Goal: Find specific fact: Find specific fact

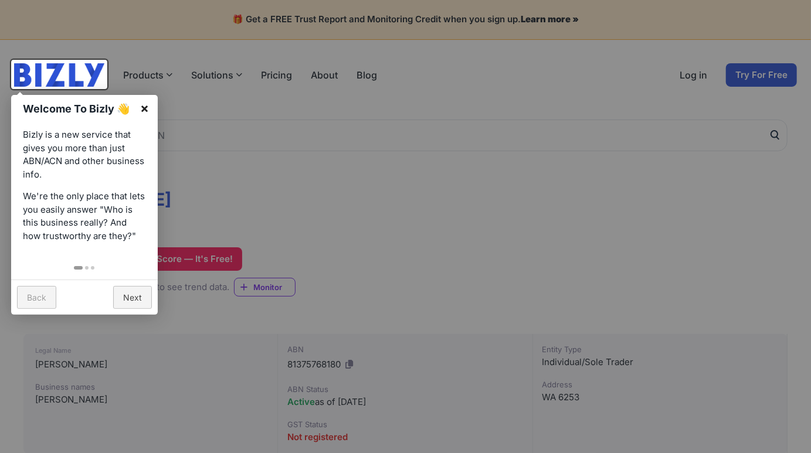
click at [145, 107] on link "×" at bounding box center [144, 108] width 26 height 26
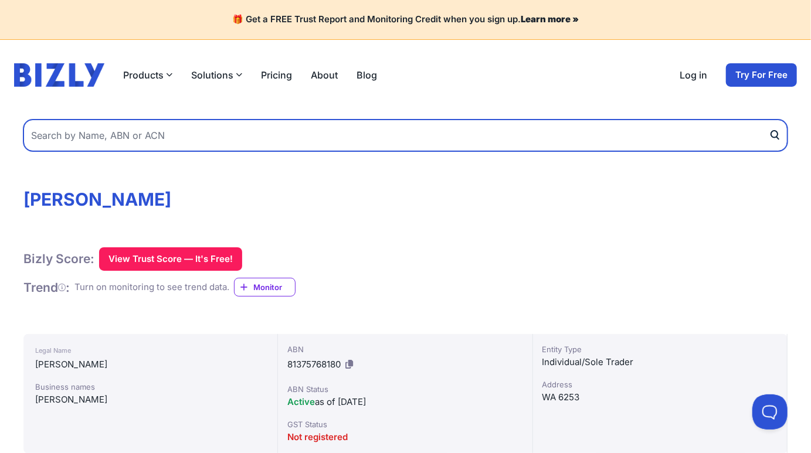
click at [195, 127] on input "text" at bounding box center [405, 136] width 764 height 32
paste input "55139214270"
type input "55139214270"
click at [768, 120] on button "submit" at bounding box center [777, 136] width 19 height 32
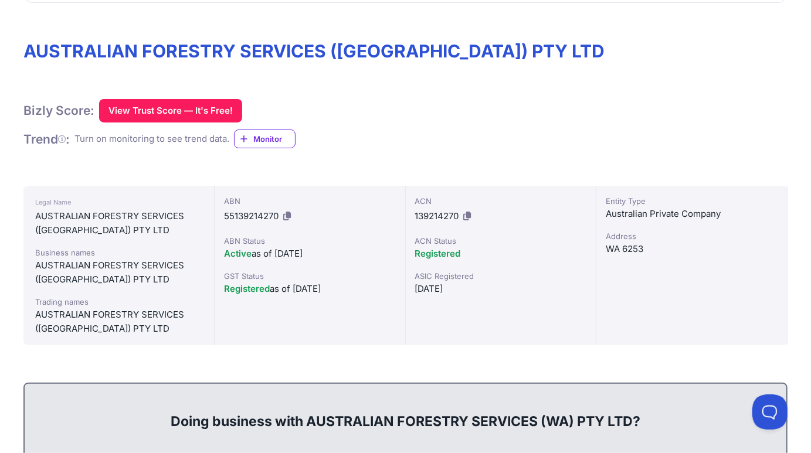
scroll to position [117, 0]
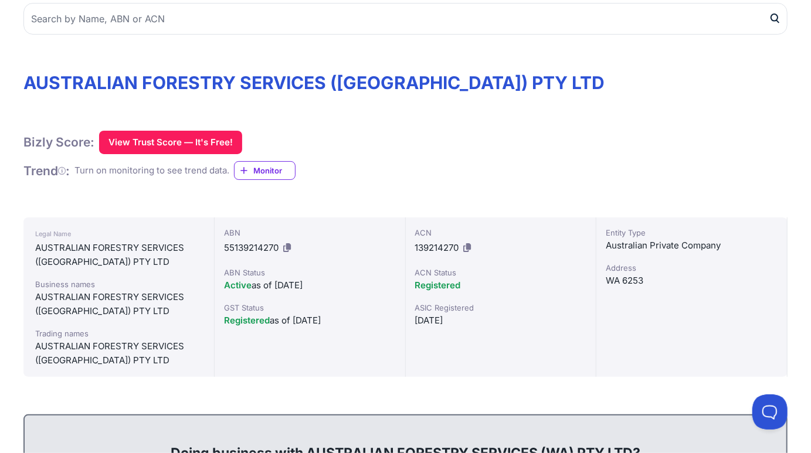
click at [222, 245] on div "ABN 55139214270 ABN Status Active as of [DATE] GST Status Registered as of [DAT…" at bounding box center [310, 296] width 191 height 159
drag, startPoint x: 222, startPoint y: 245, endPoint x: 233, endPoint y: 245, distance: 11.7
click at [233, 245] on div "ABN 55139214270 ABN Status Active as of [DATE] GST Status Registered as of [DAT…" at bounding box center [310, 296] width 191 height 159
click at [358, 270] on div "ABN Status" at bounding box center [310, 273] width 172 height 12
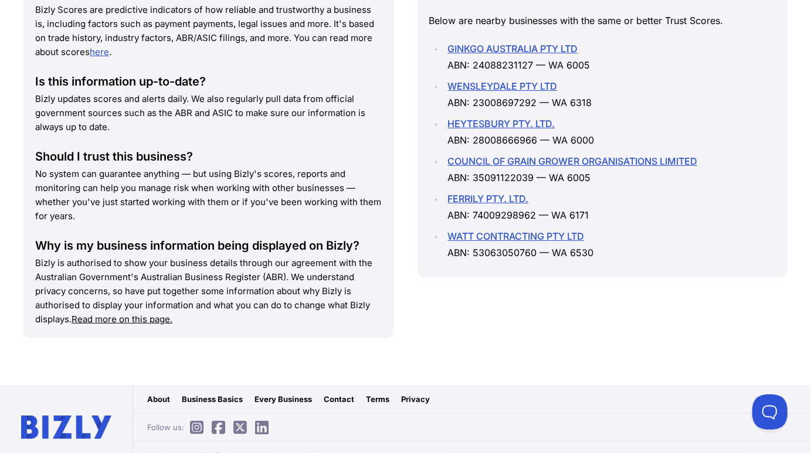
scroll to position [1778, 0]
